Goal: Transaction & Acquisition: Purchase product/service

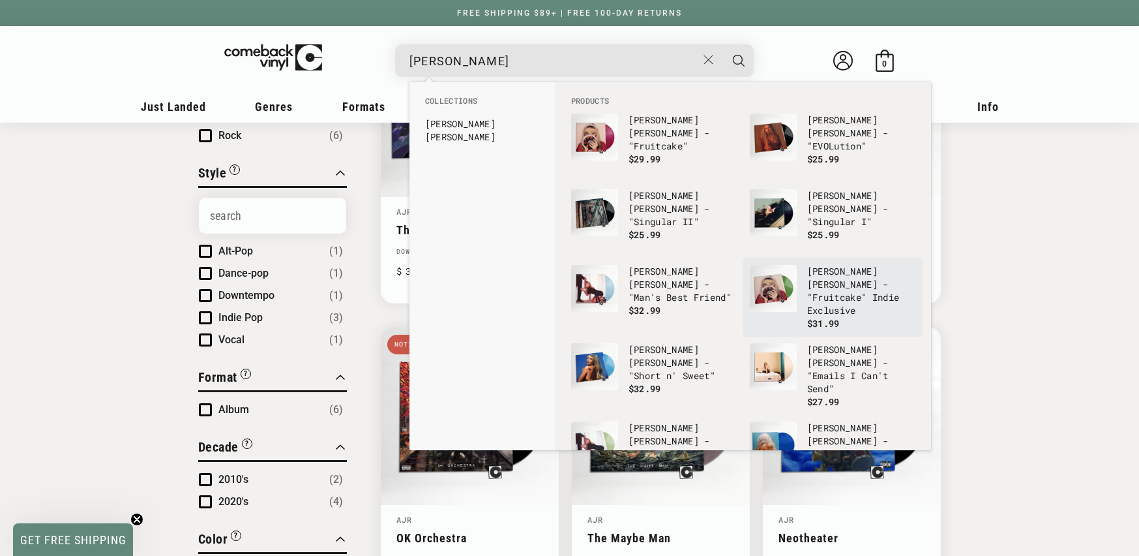
scroll to position [41, 0]
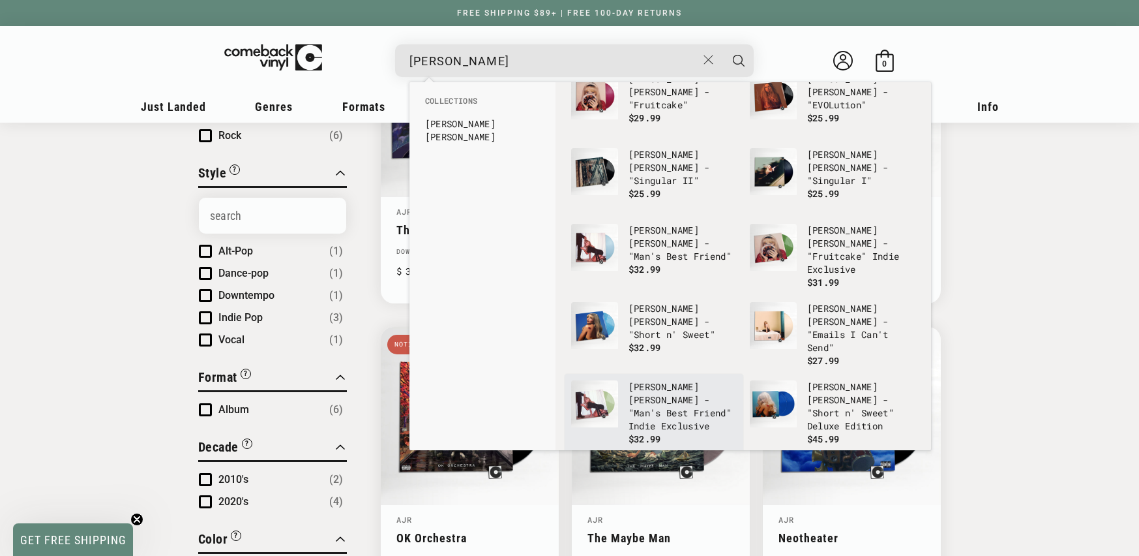
type input "[PERSON_NAME]"
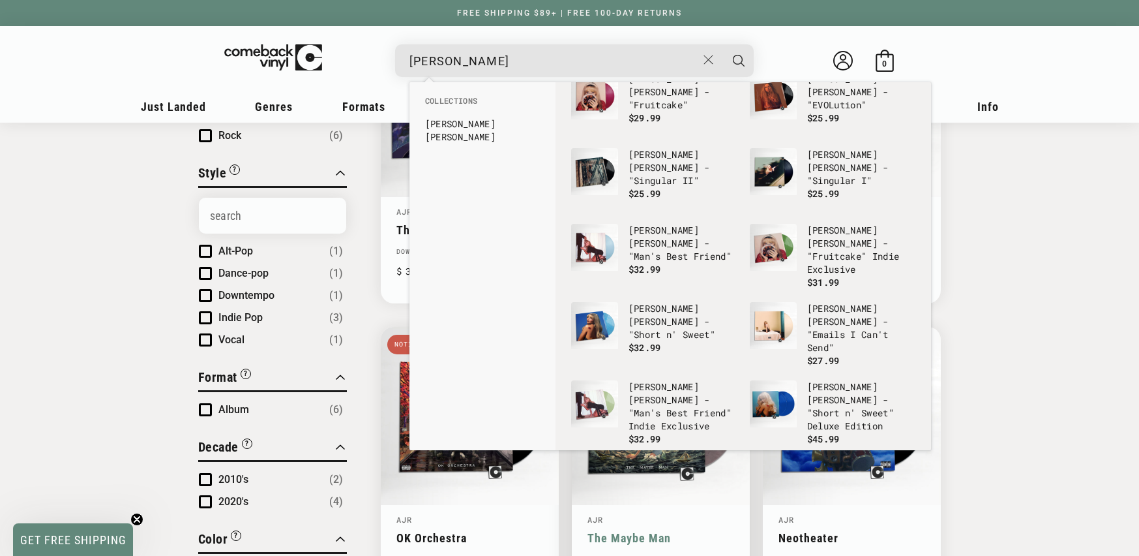
click at [691, 383] on p "[PERSON_NAME] - "Man's Best Friend" Indie Exclusive" at bounding box center [683, 406] width 108 height 52
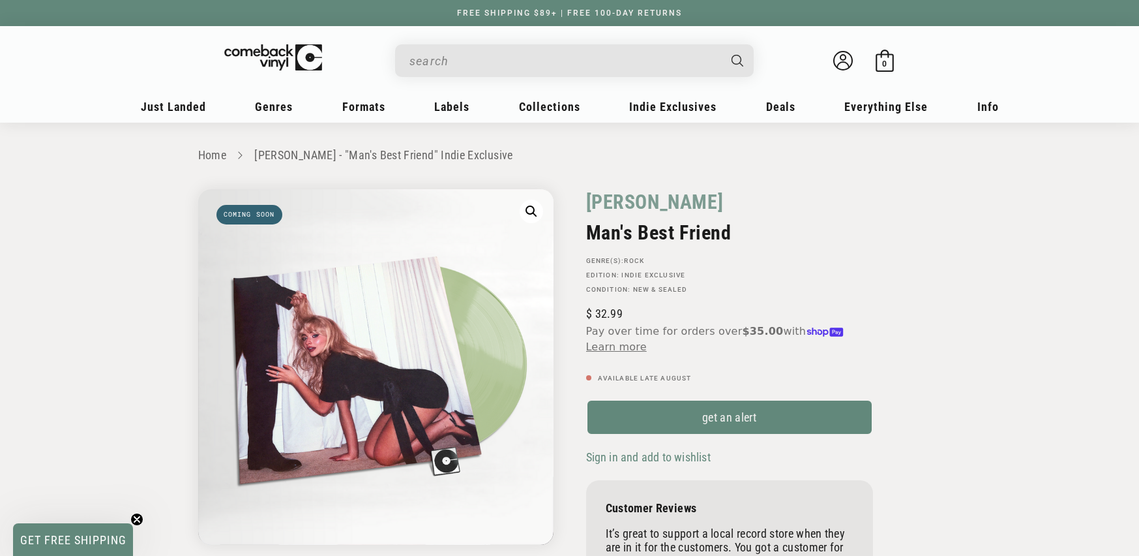
click at [507, 53] on input "When autocomplete results are available use up and down arrows to review and en…" at bounding box center [563, 61] width 309 height 27
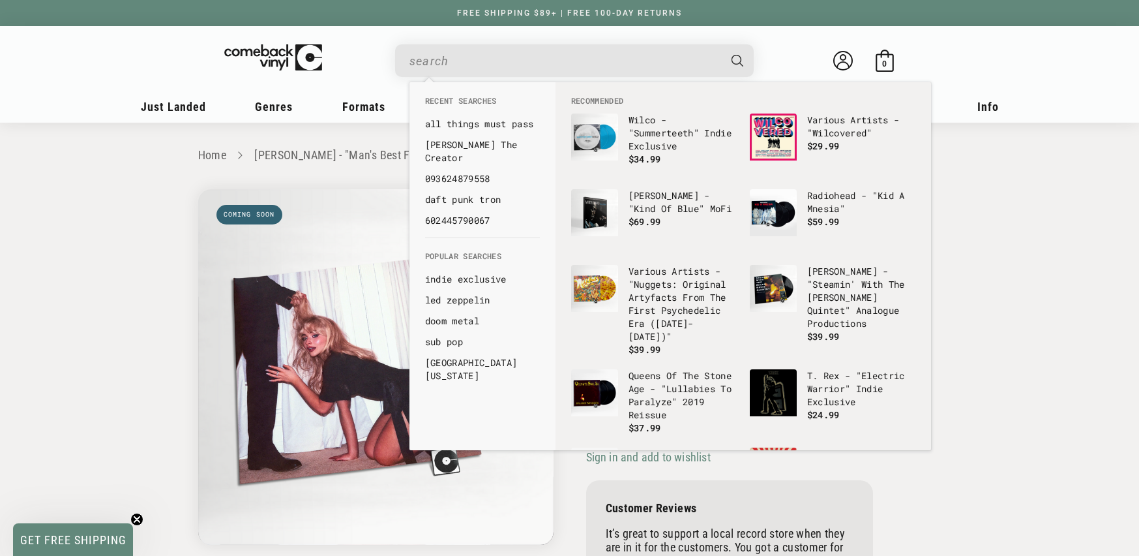
paste input "888072715738"
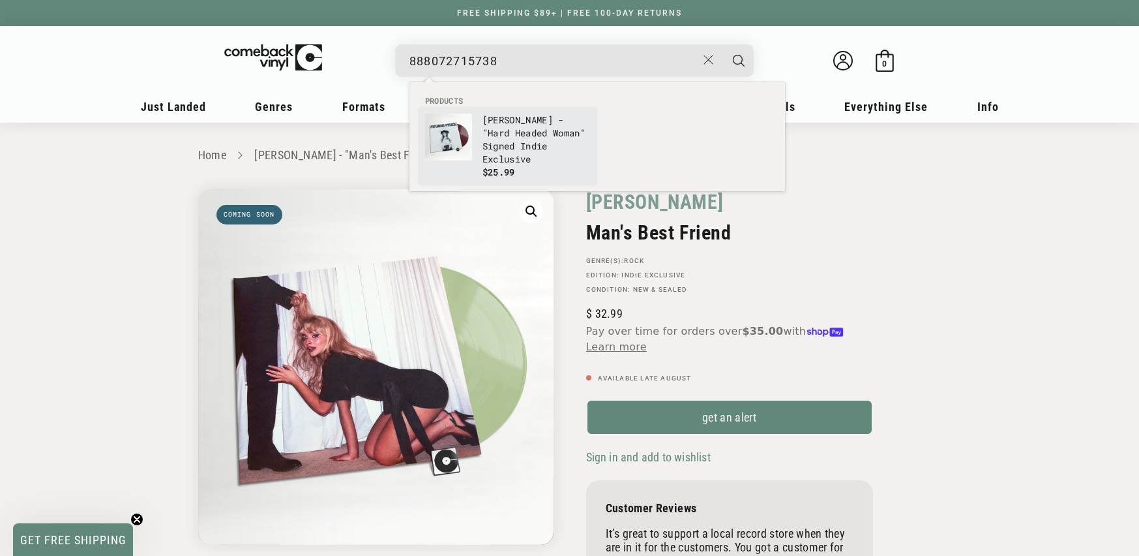
type input "888072715738"
click at [505, 134] on p "Margo Price - "Hard Headed Woman" Signed Indie Exclusive" at bounding box center [537, 139] width 108 height 52
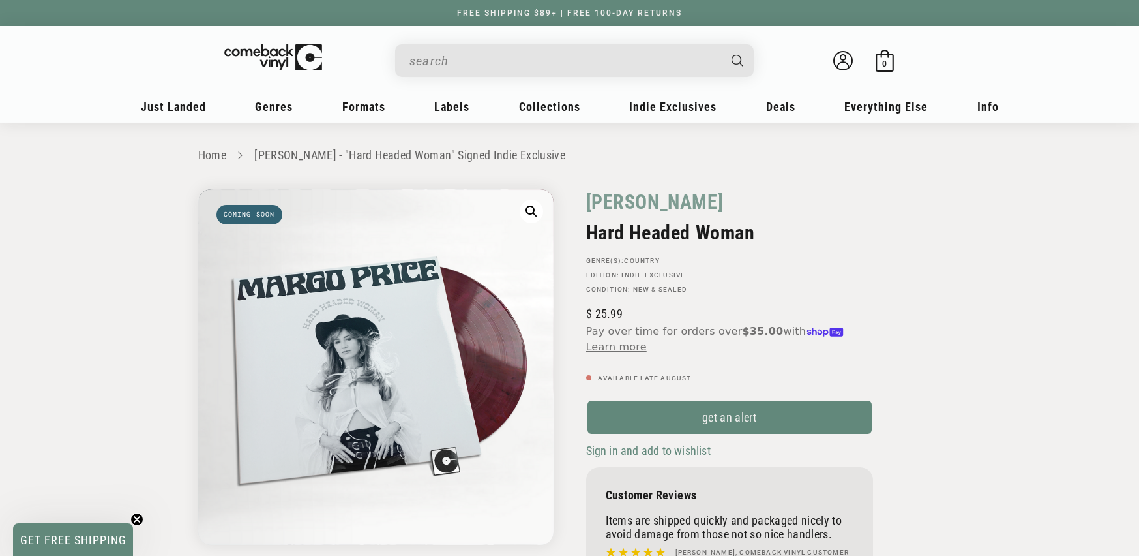
click at [442, 59] on input "Search" at bounding box center [563, 61] width 309 height 27
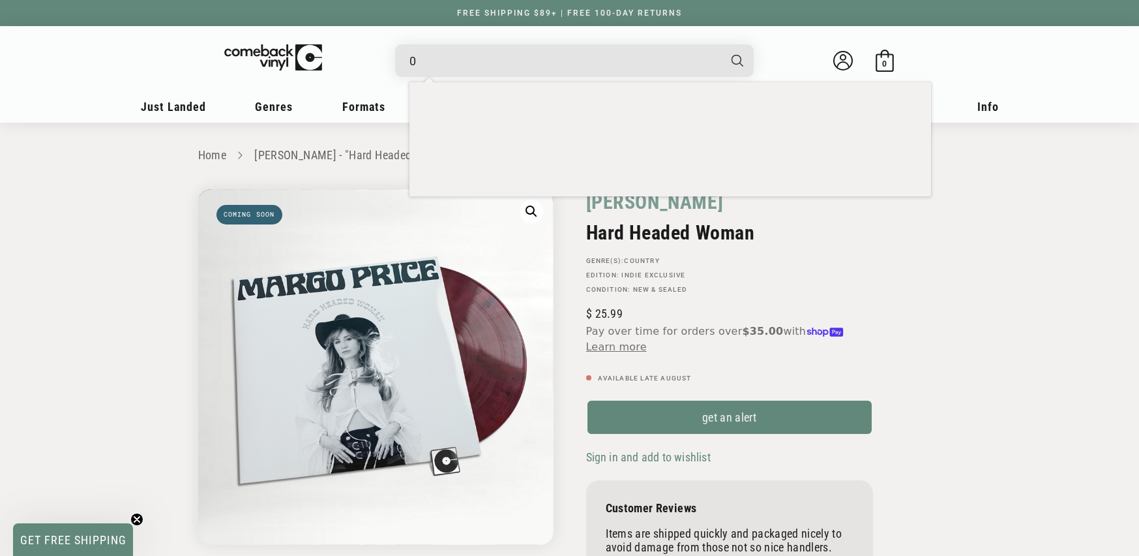
paste input "81227812560"
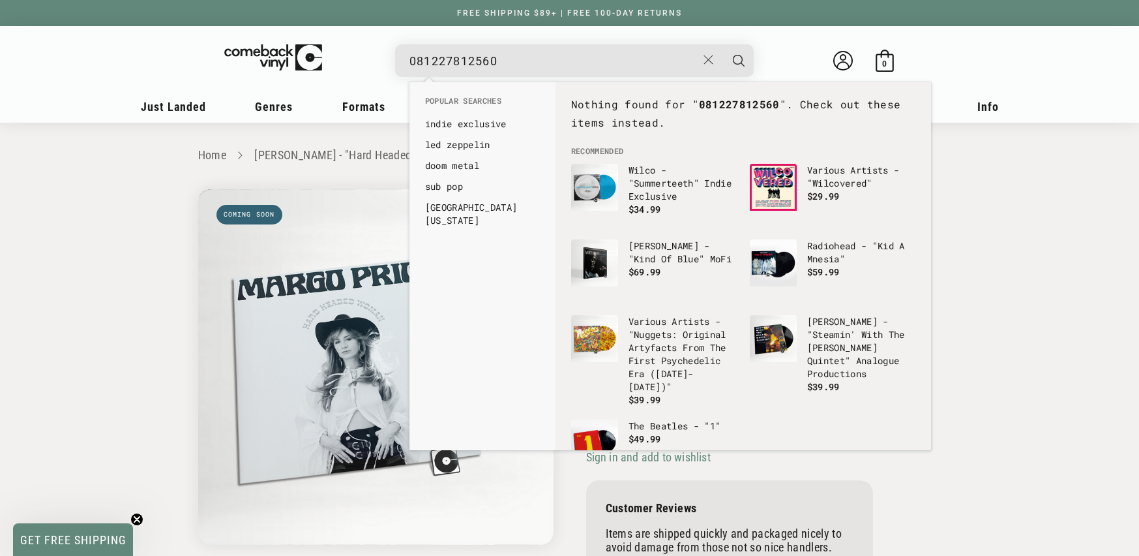
paste input "When autocomplete results are available use up and down arrows to review and en…"
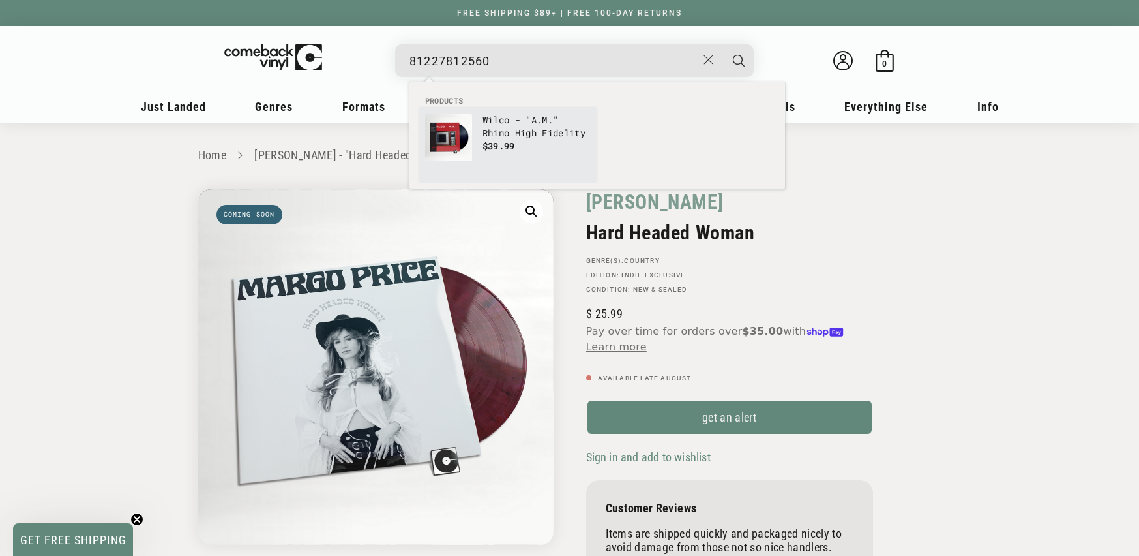
type input "81227812560"
click at [539, 126] on p "Wilco - "A.M." Rhino High Fidelity" at bounding box center [537, 126] width 108 height 26
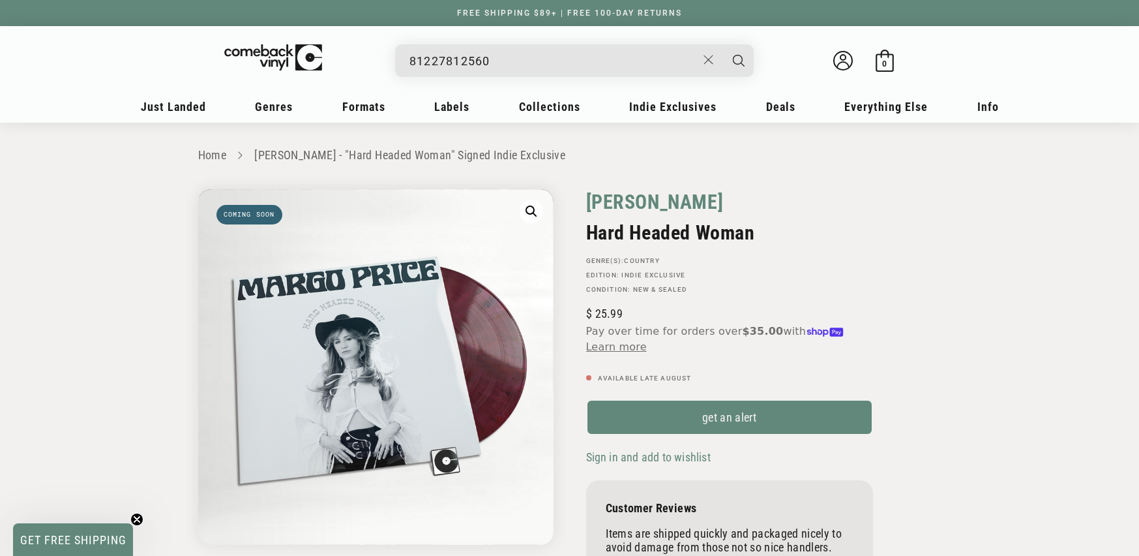
click at [637, 198] on link "Margo Price" at bounding box center [655, 201] width 138 height 25
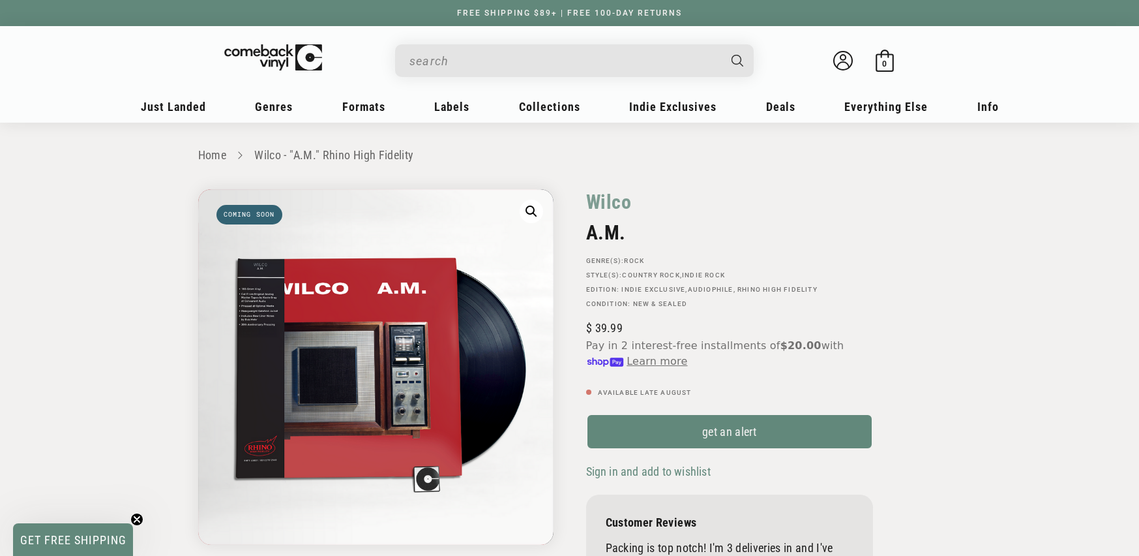
click at [481, 52] on input "When autocomplete results are available use up and down arrows to review and en…" at bounding box center [563, 61] width 309 height 27
paste input "198029449617"
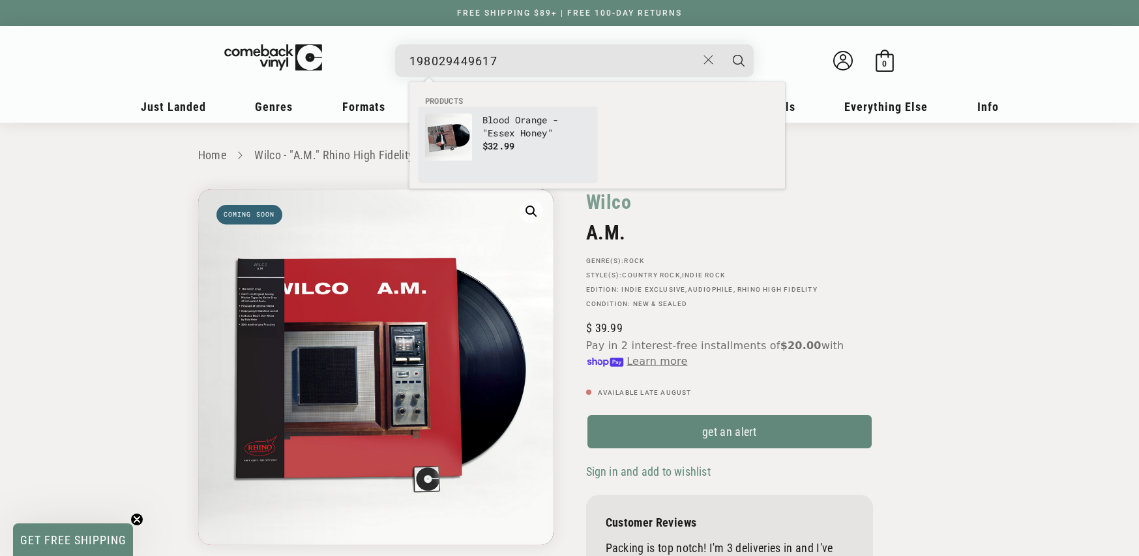
click at [527, 130] on p "Blood Orange - "Essex Honey"" at bounding box center [537, 126] width 108 height 26
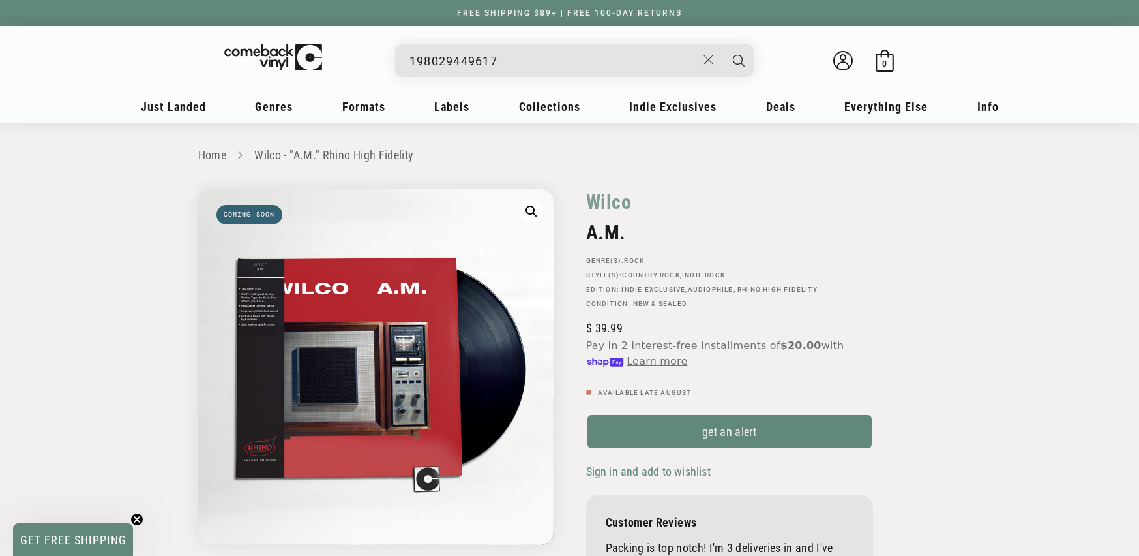
click at [476, 158] on ul "Home Wilco - "A.M." Rhino High Fidelity" at bounding box center [569, 155] width 743 height 19
copy link "Wilco - "A.M." Rhino High Fidelity"
drag, startPoint x: 486, startPoint y: 75, endPoint x: 492, endPoint y: 68, distance: 9.3
click at [486, 75] on div "198029449617" at bounding box center [581, 59] width 346 height 31
click at [492, 68] on input "198029449617" at bounding box center [553, 61] width 288 height 27
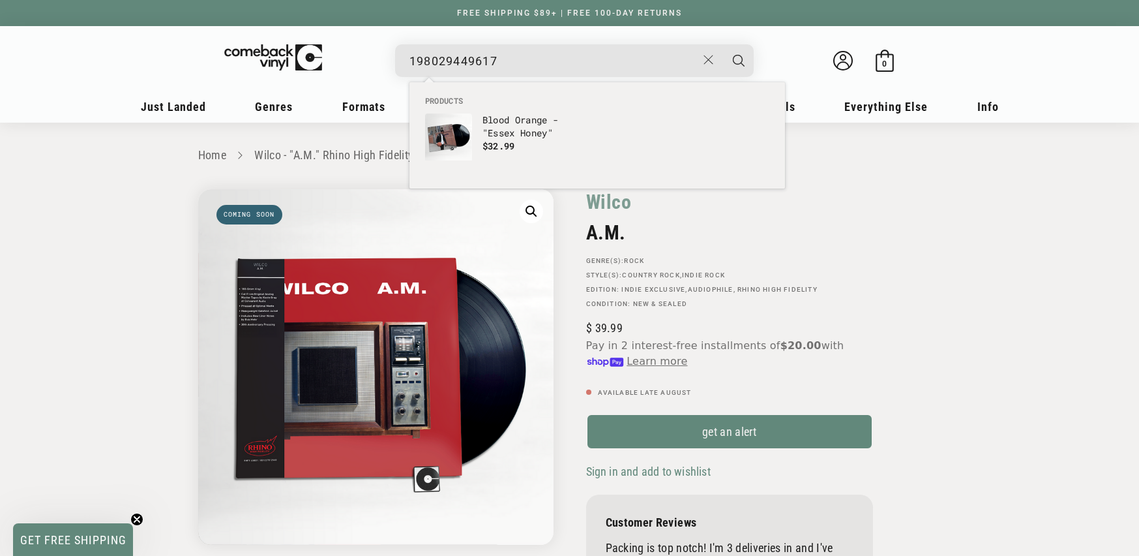
paste input "81227809638"
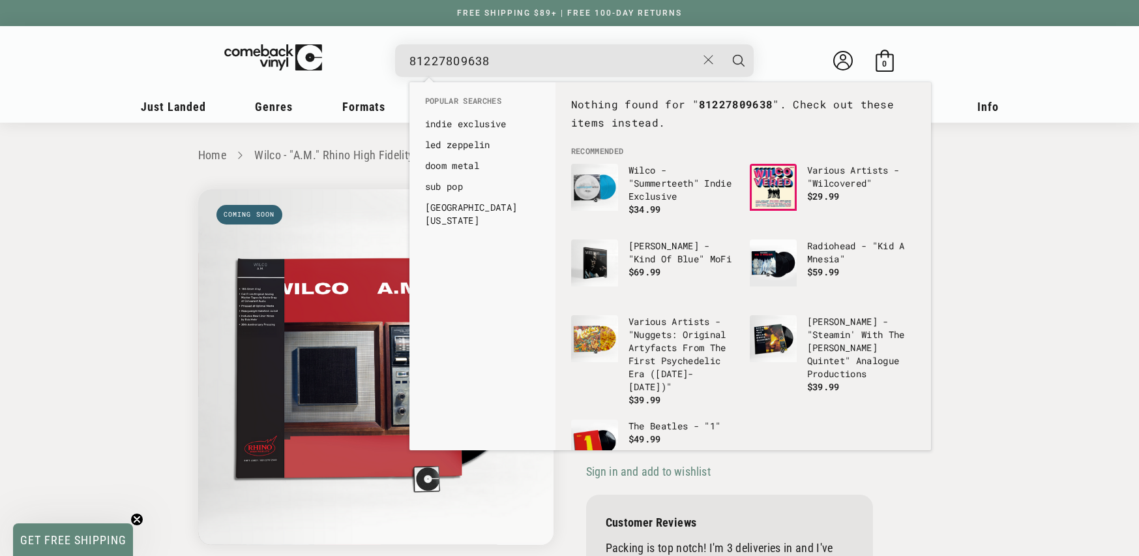
click at [421, 64] on input "81227809638" at bounding box center [553, 61] width 288 height 27
click at [413, 63] on input "81227809638" at bounding box center [553, 61] width 288 height 27
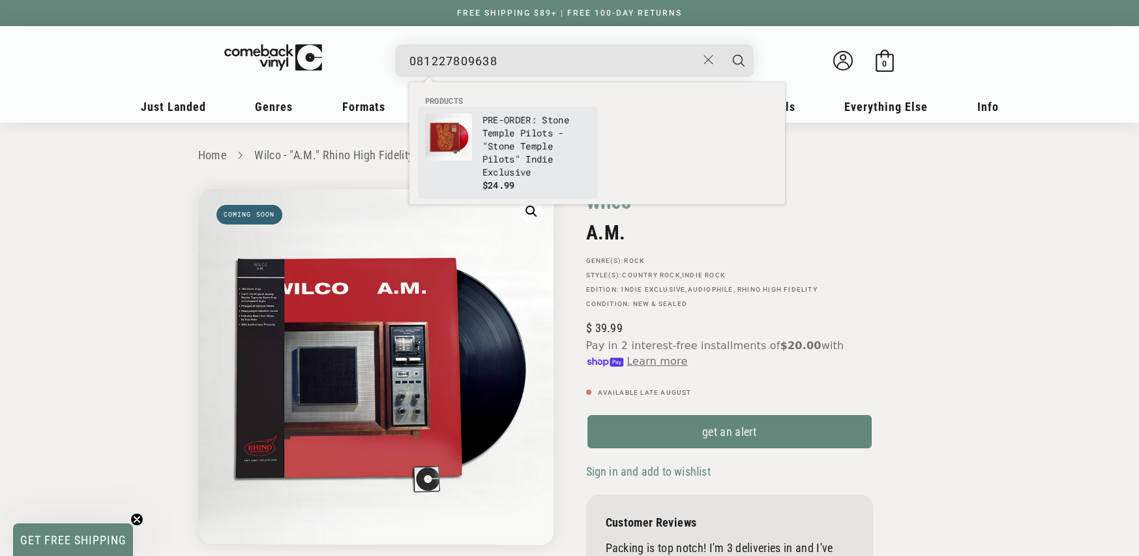
type input "081227809638"
click at [533, 132] on p "PRE-ORDER: Stone Temple Pilots - "Stone Temple Pilots" Indie Exclusive" at bounding box center [537, 145] width 108 height 65
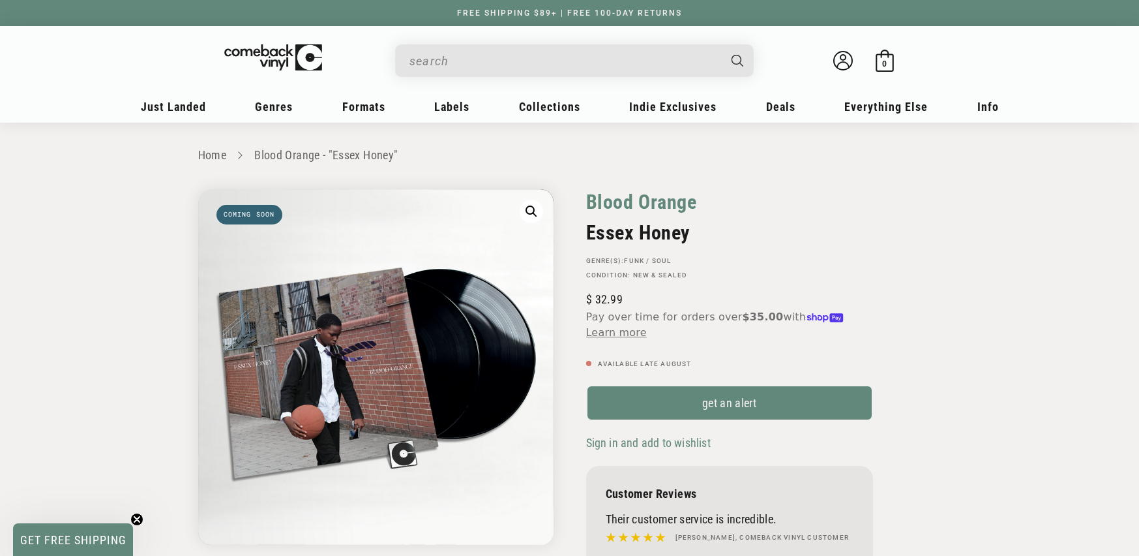
click at [643, 192] on link "Blood Orange" at bounding box center [641, 201] width 111 height 25
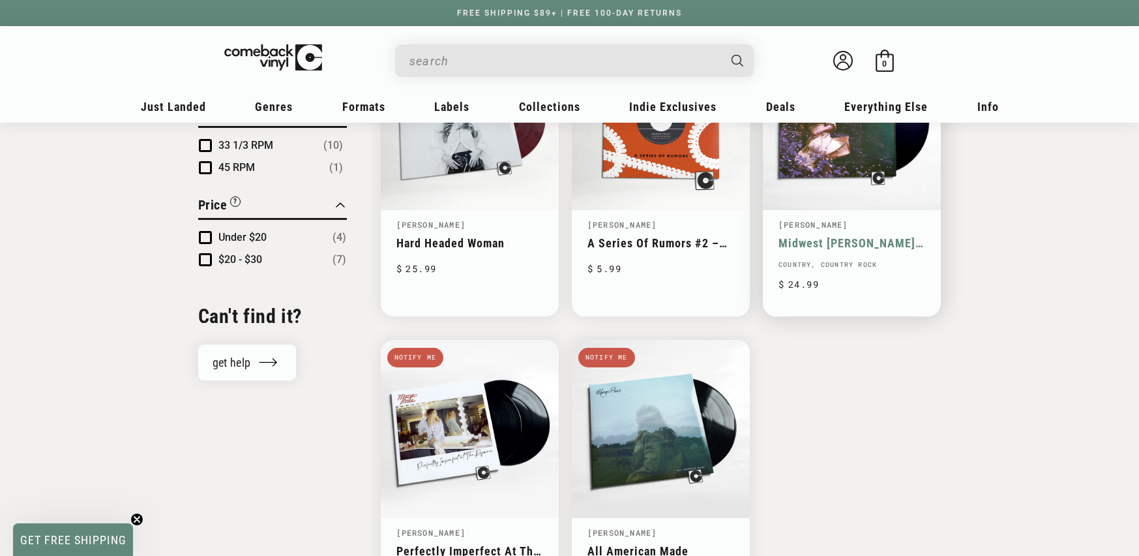
scroll to position [870, 0]
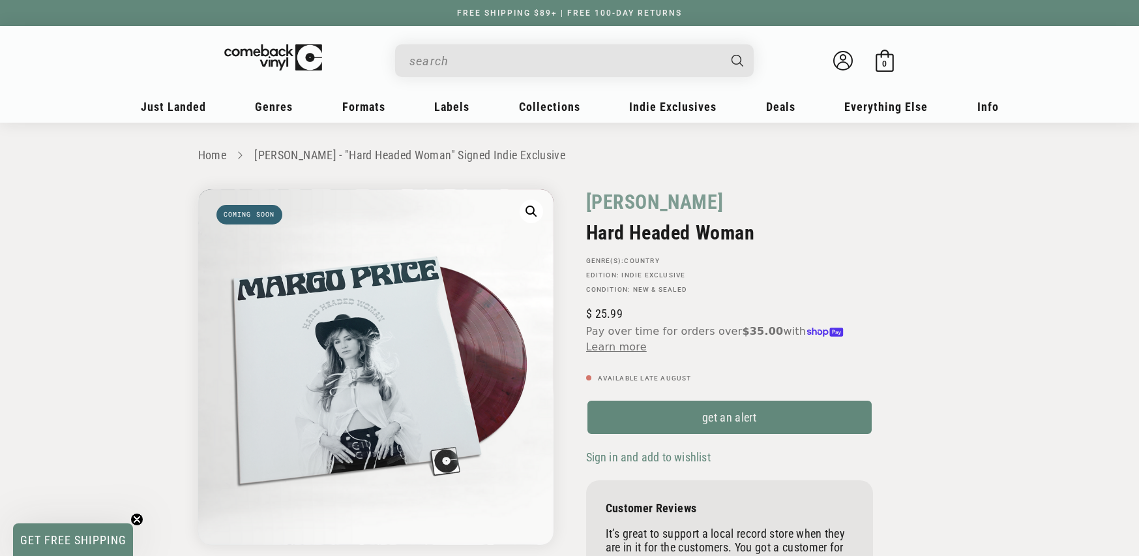
click at [471, 70] on input "When autocomplete results are available use up and down arrows to review and en…" at bounding box center [563, 61] width 309 height 27
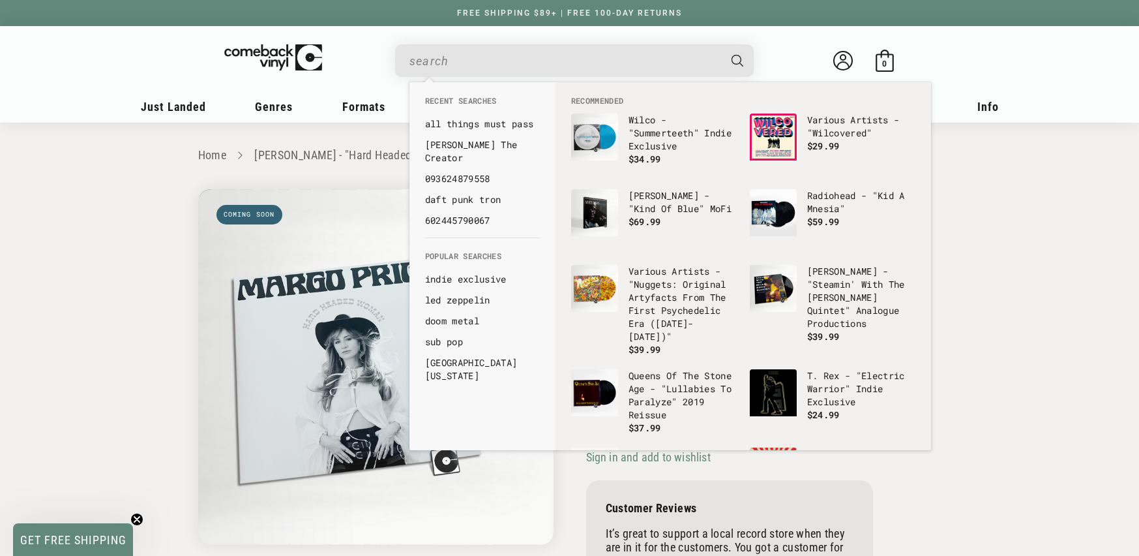
paste input "93624827931"
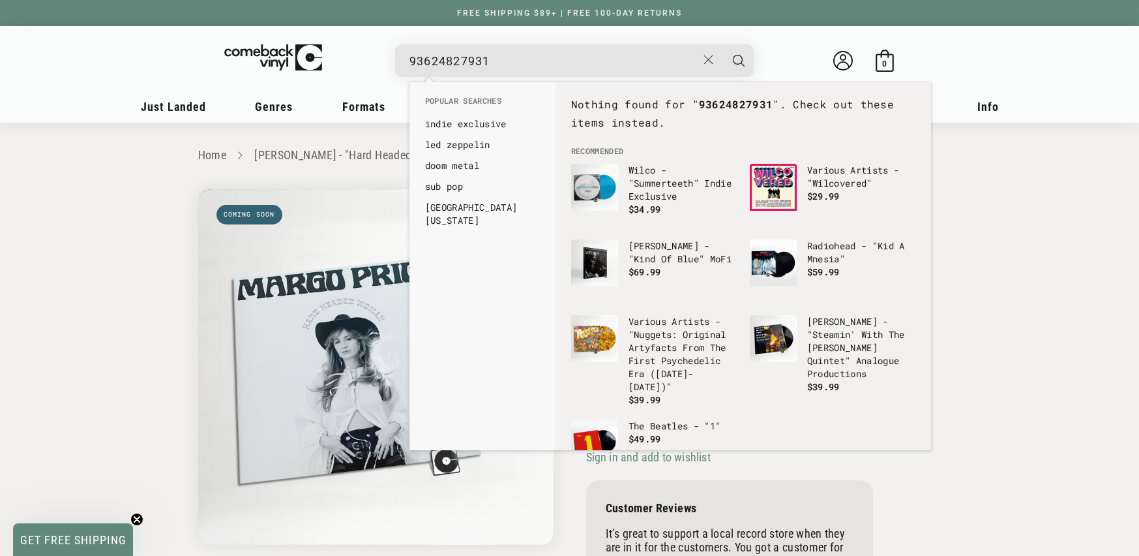
click at [402, 61] on div "93624827931 See all results... 0 results 0 results" at bounding box center [574, 60] width 359 height 33
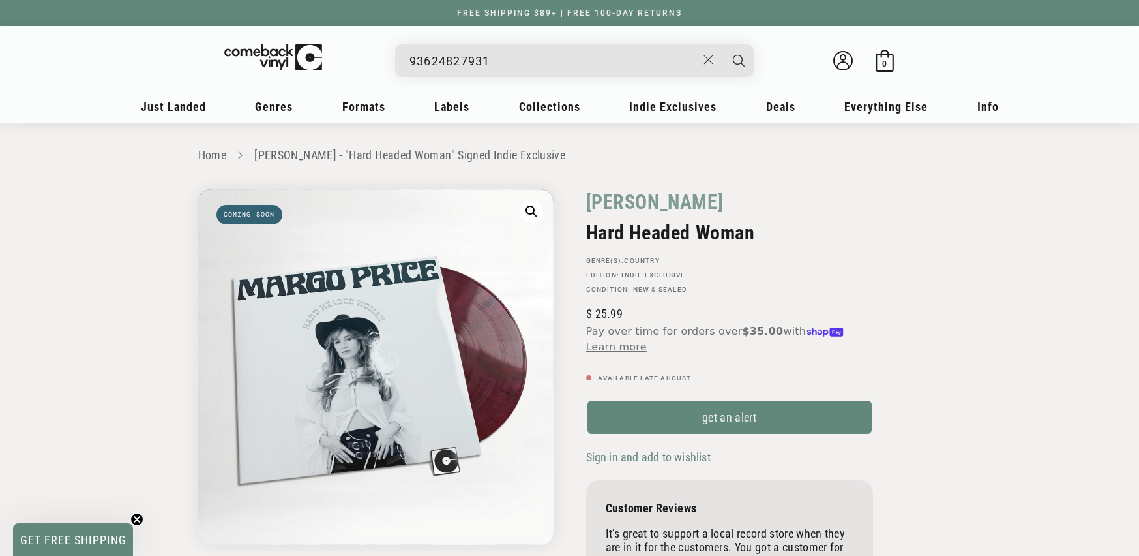
click at [409, 60] on input "93624827931" at bounding box center [553, 61] width 288 height 27
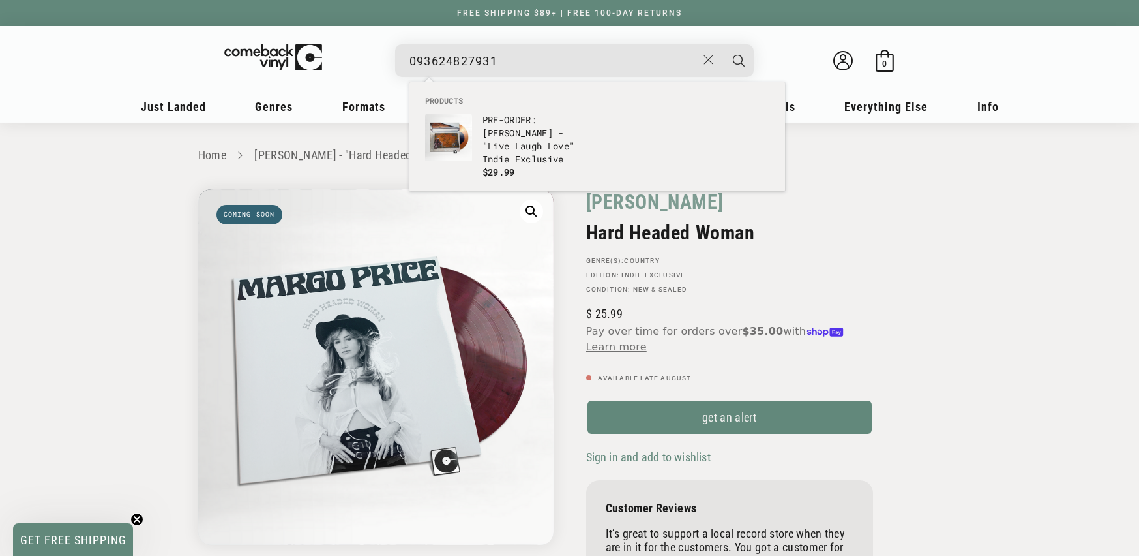
type input "093624827931"
click at [544, 154] on p "PRE-ORDER: Earl Sweatshirt - "Live Laugh Love" Indie Exclusive" at bounding box center [537, 139] width 108 height 52
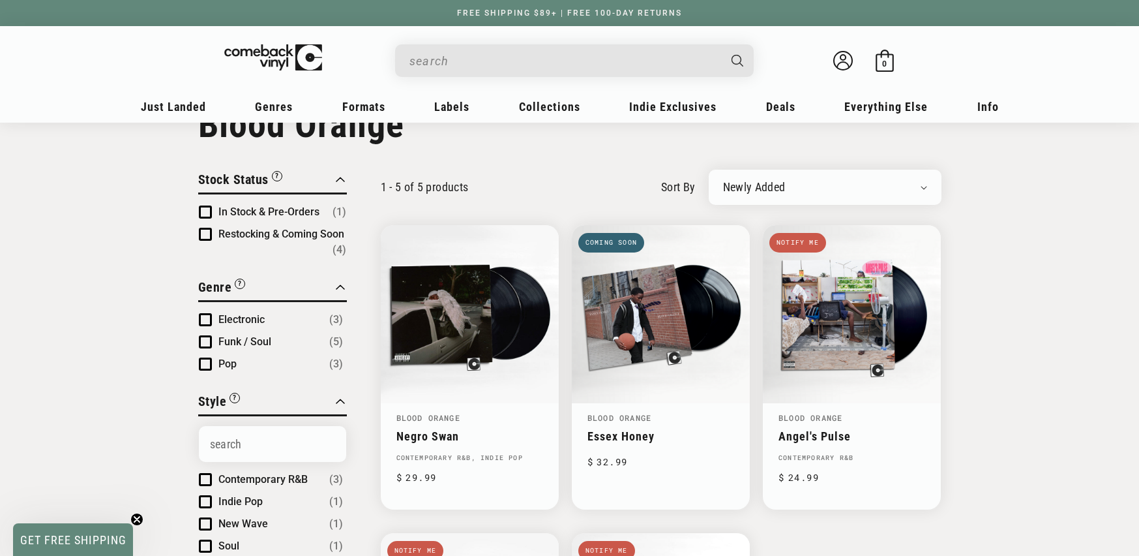
scroll to position [163, 0]
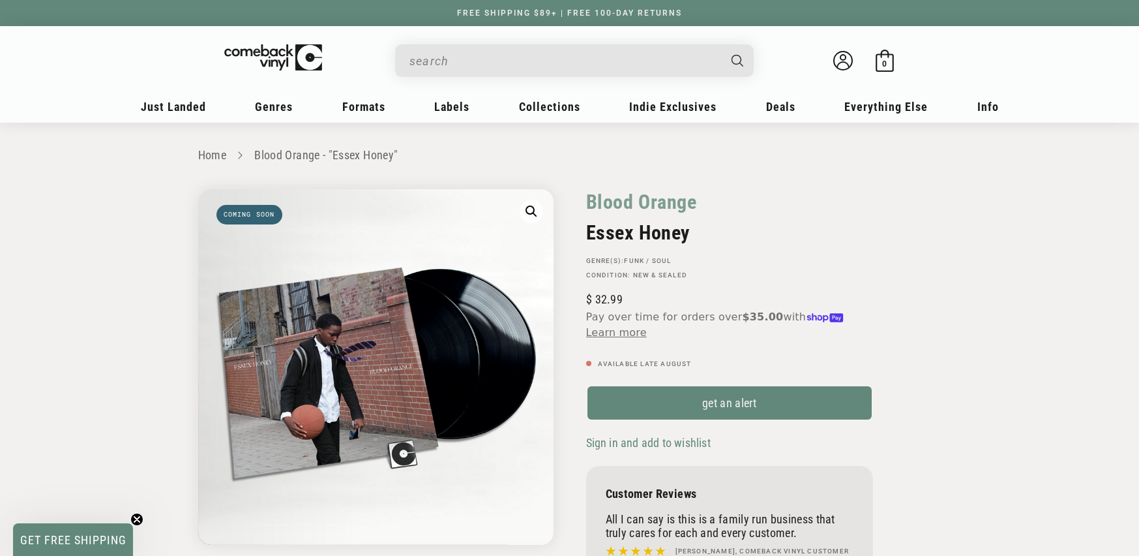
click at [857, 240] on h2 "Essex Honey" at bounding box center [729, 232] width 287 height 23
click at [554, 55] on input "When autocomplete results are available use up and down arrows to review and en…" at bounding box center [563, 61] width 309 height 27
paste input "810155841201"
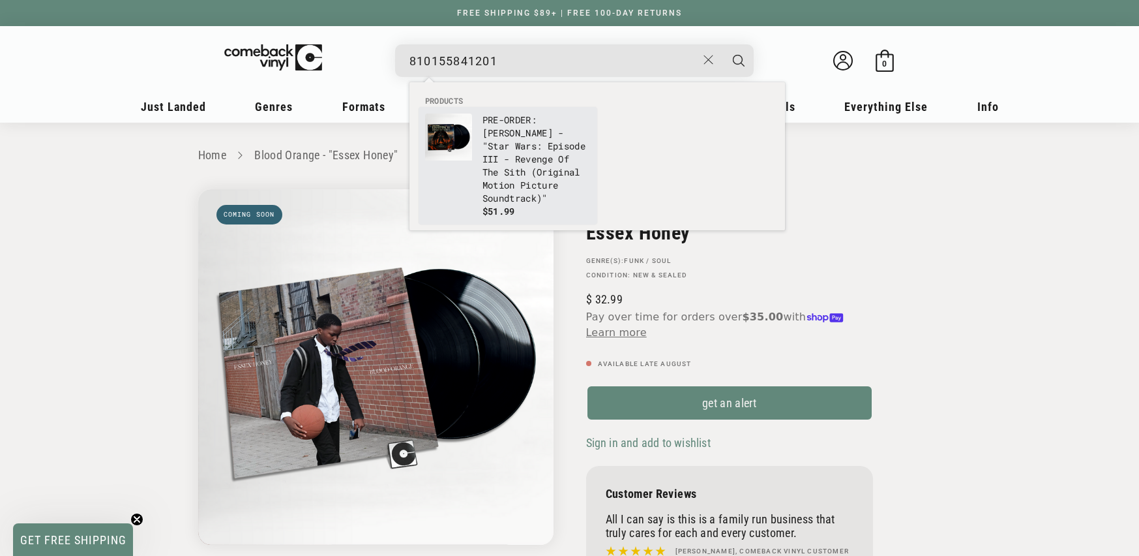
type input "810155841201"
click at [544, 116] on p "PRE-ORDER: John Williams - "Star Wars: Episode III - Revenge Of The Sith (Origi…" at bounding box center [537, 158] width 108 height 91
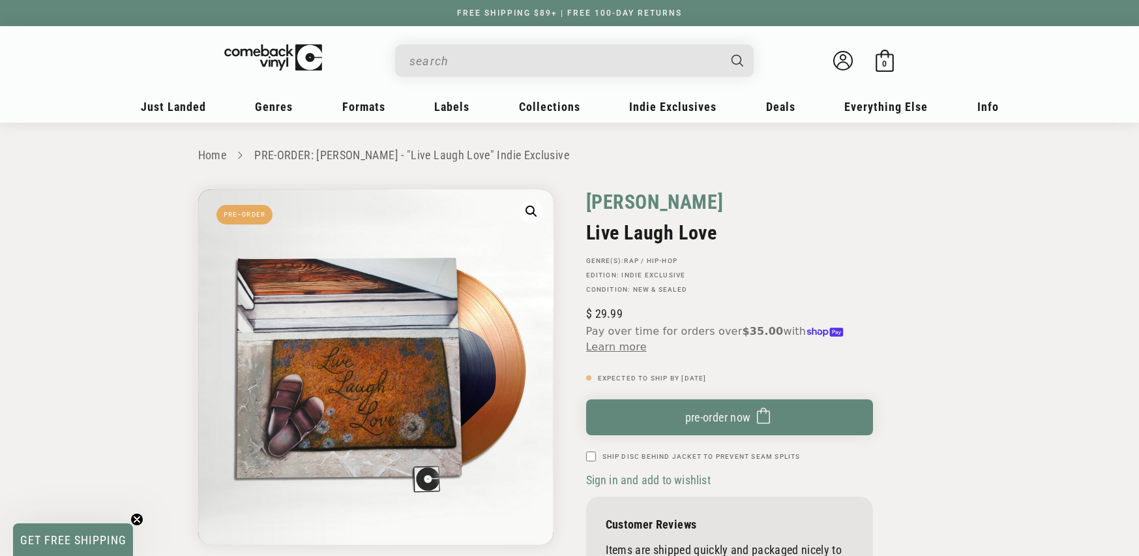
click at [645, 213] on link "Earl Sweatshirt" at bounding box center [655, 201] width 138 height 25
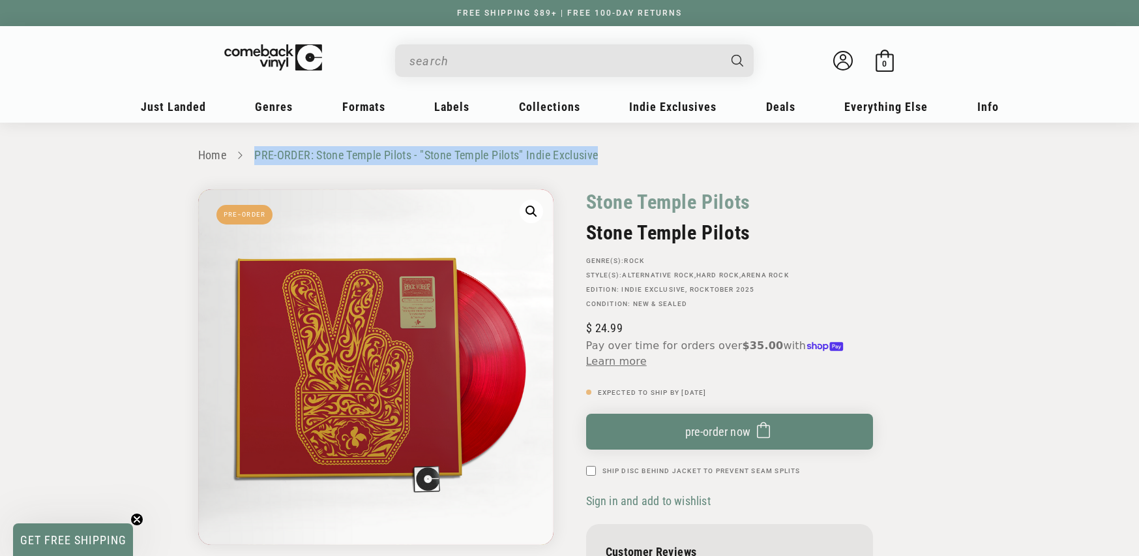
copy link "PRE-ORDER: Stone Temple Pilots - "Stone Temple Pilots" Indie Exclusive"
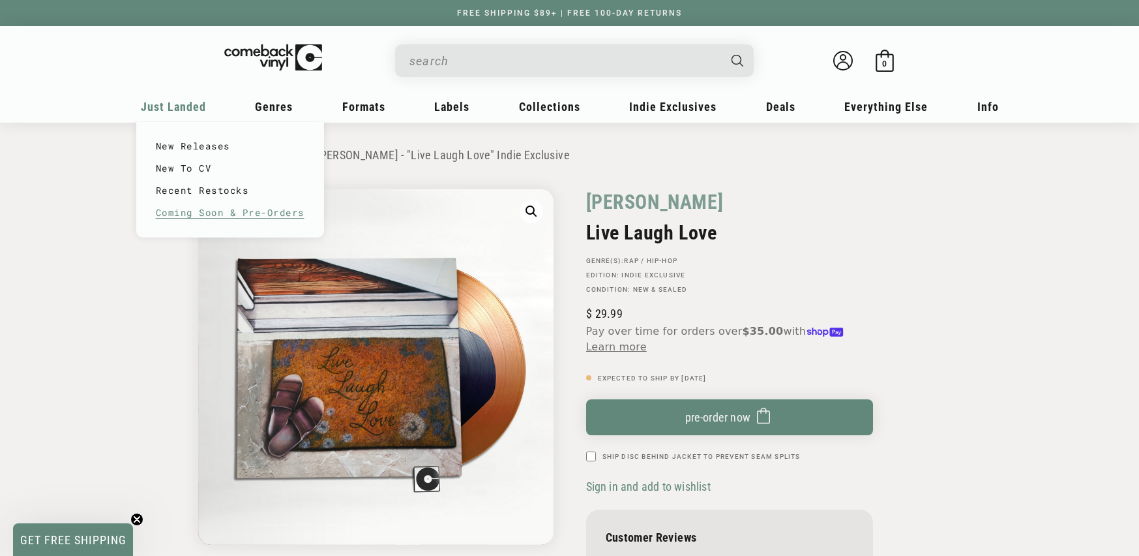
click at [200, 214] on link "Coming Soon & Pre-Orders" at bounding box center [230, 212] width 149 height 22
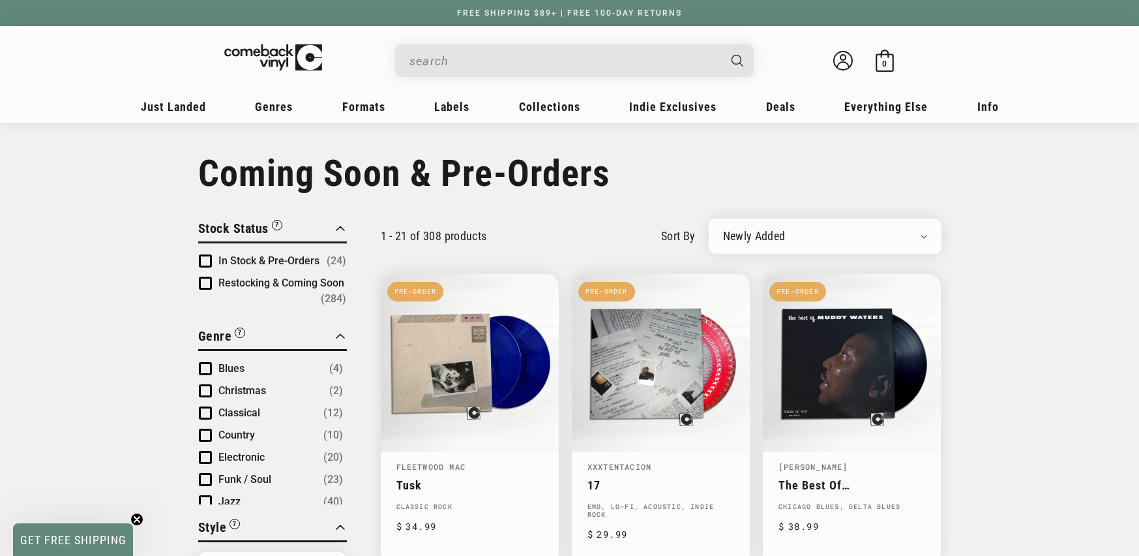
click at [252, 261] on span "In Stock & Pre-Orders" at bounding box center [268, 260] width 101 height 12
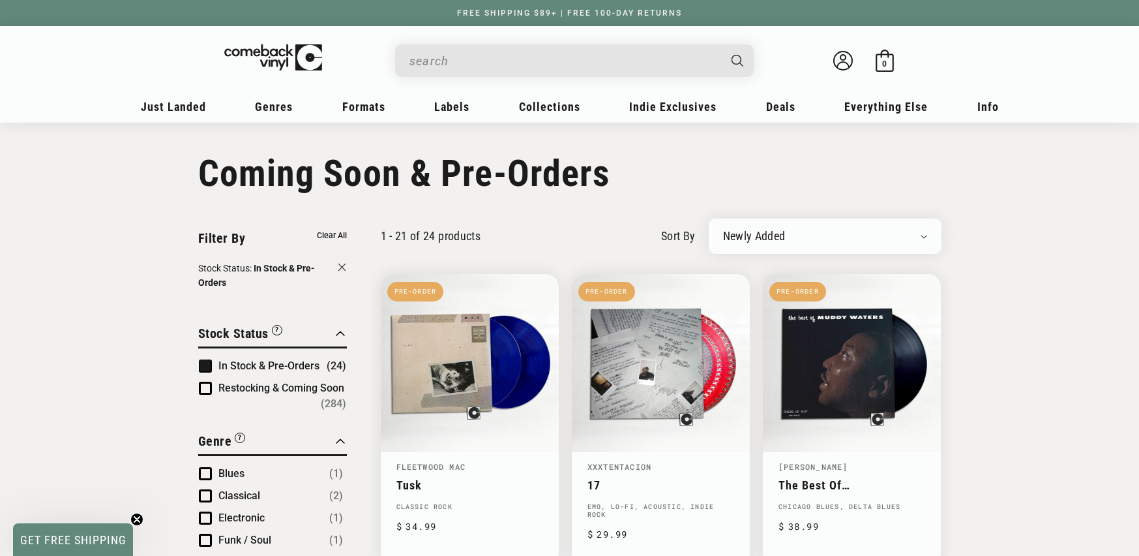
drag, startPoint x: 209, startPoint y: 364, endPoint x: 205, endPoint y: 384, distance: 20.1
click at [209, 364] on span "Product filter" at bounding box center [205, 365] width 13 height 13
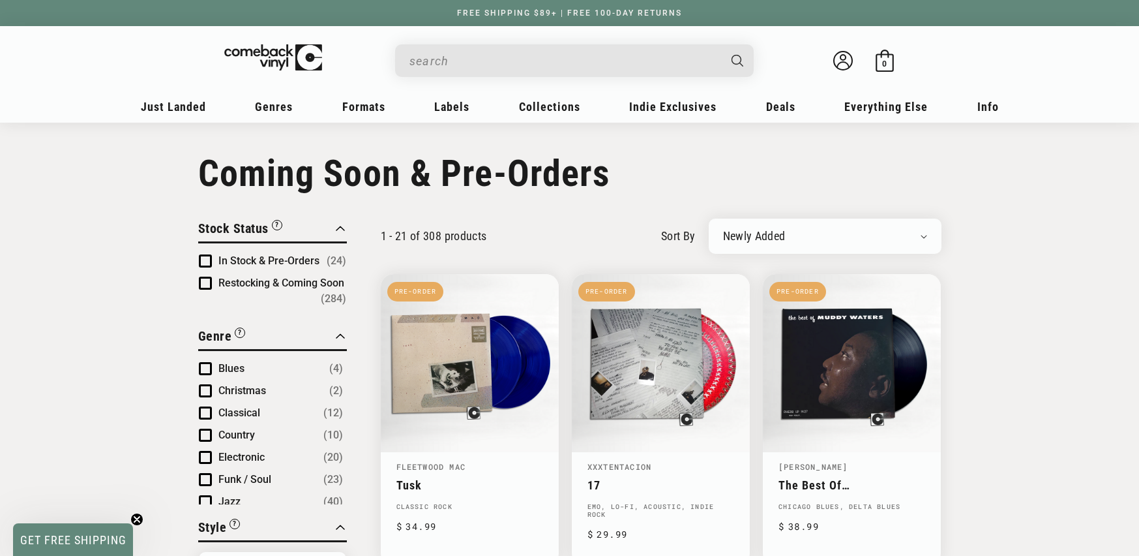
click at [207, 284] on span "Product filter" at bounding box center [205, 282] width 13 height 13
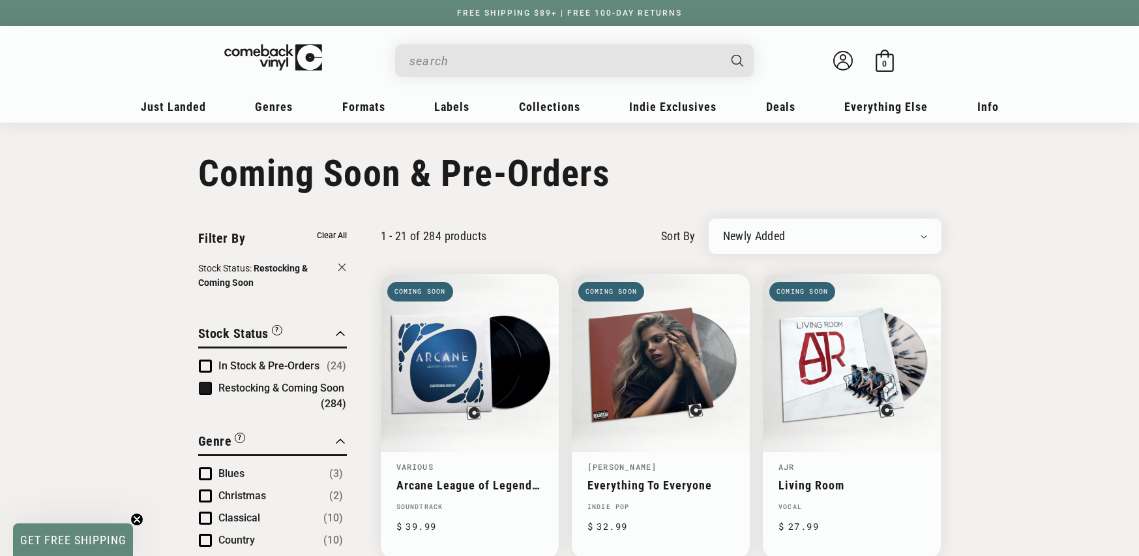
click at [480, 68] on input "When autocomplete results are available use up and down arrows to review and en…" at bounding box center [563, 61] width 309 height 27
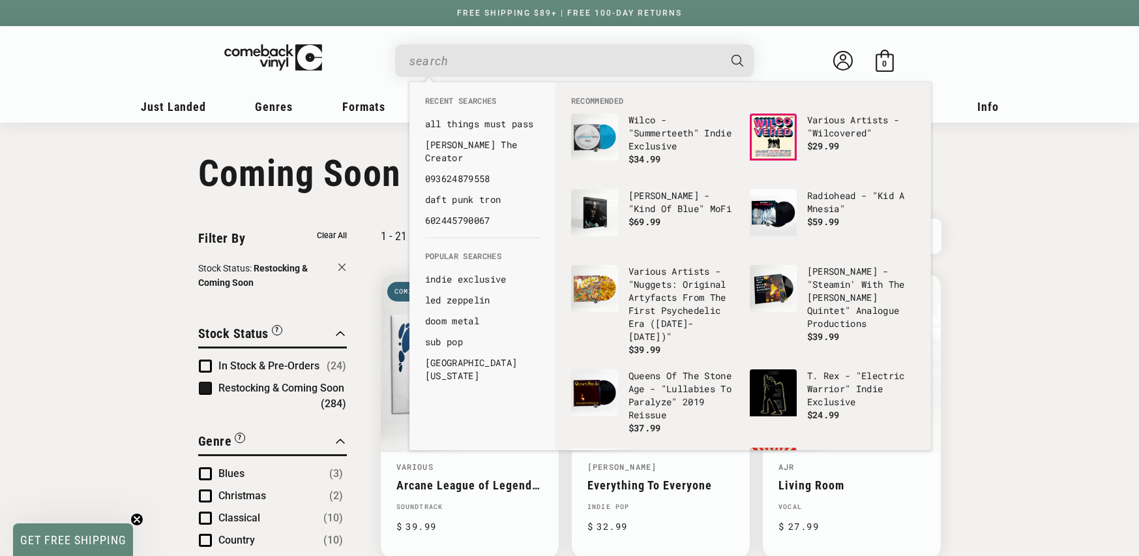
paste input "0602537864836"
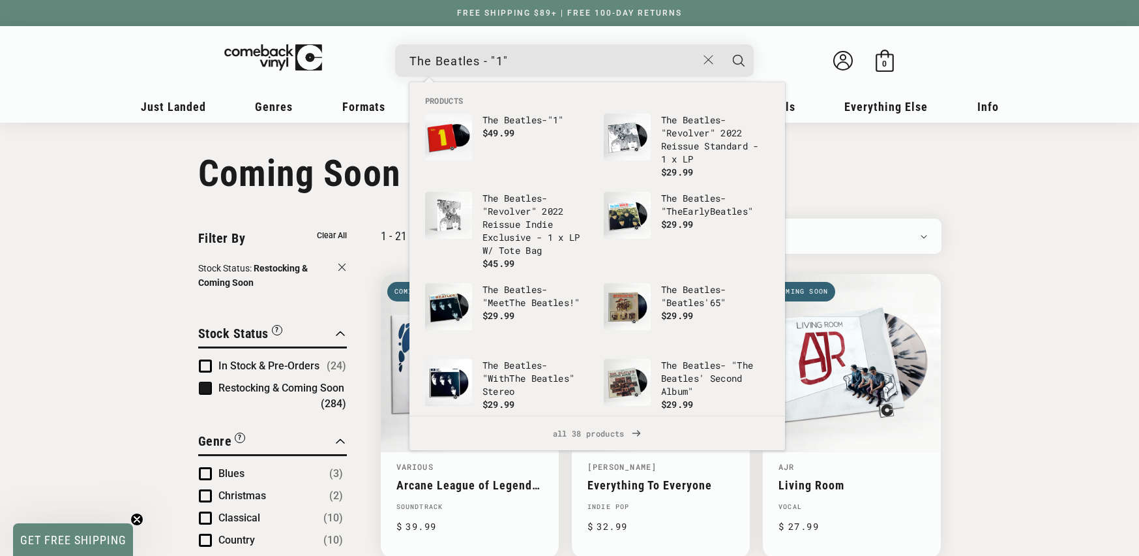
paste input "0602537864836"
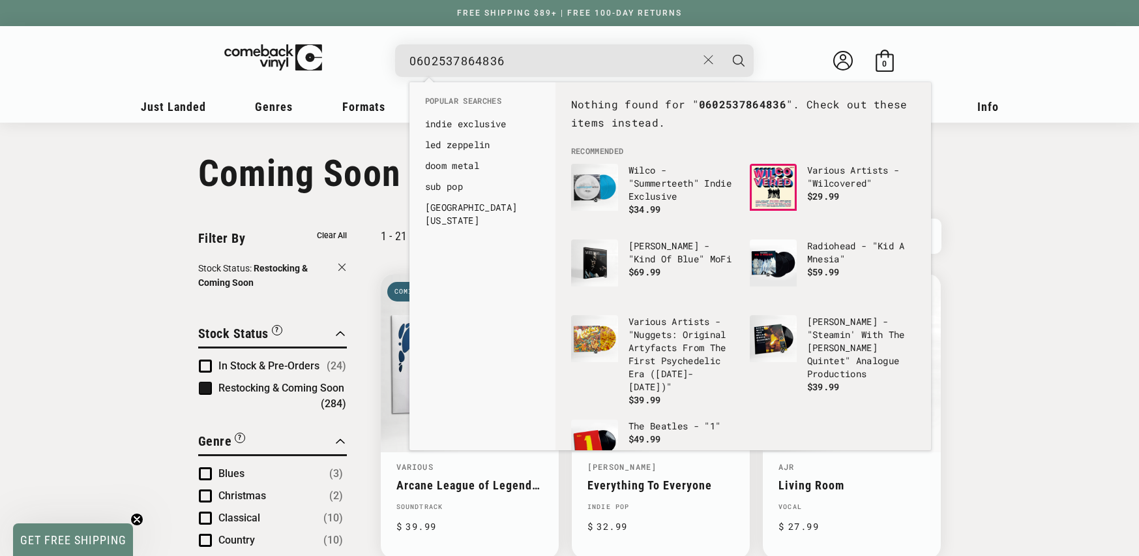
click at [417, 59] on input "0602537864836" at bounding box center [553, 61] width 288 height 27
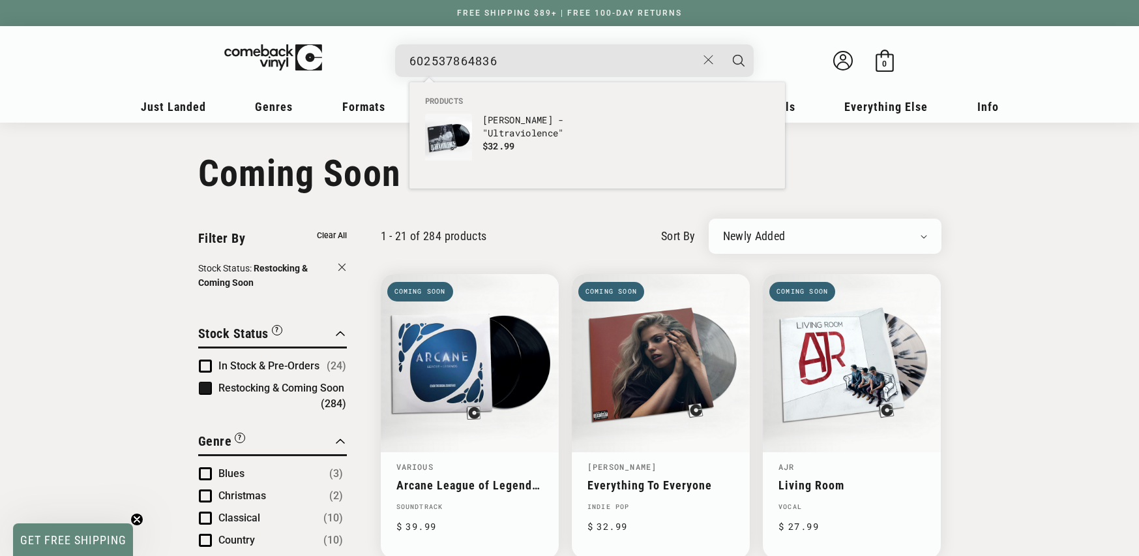
type input "602537864836"
